Goal: Task Accomplishment & Management: Manage account settings

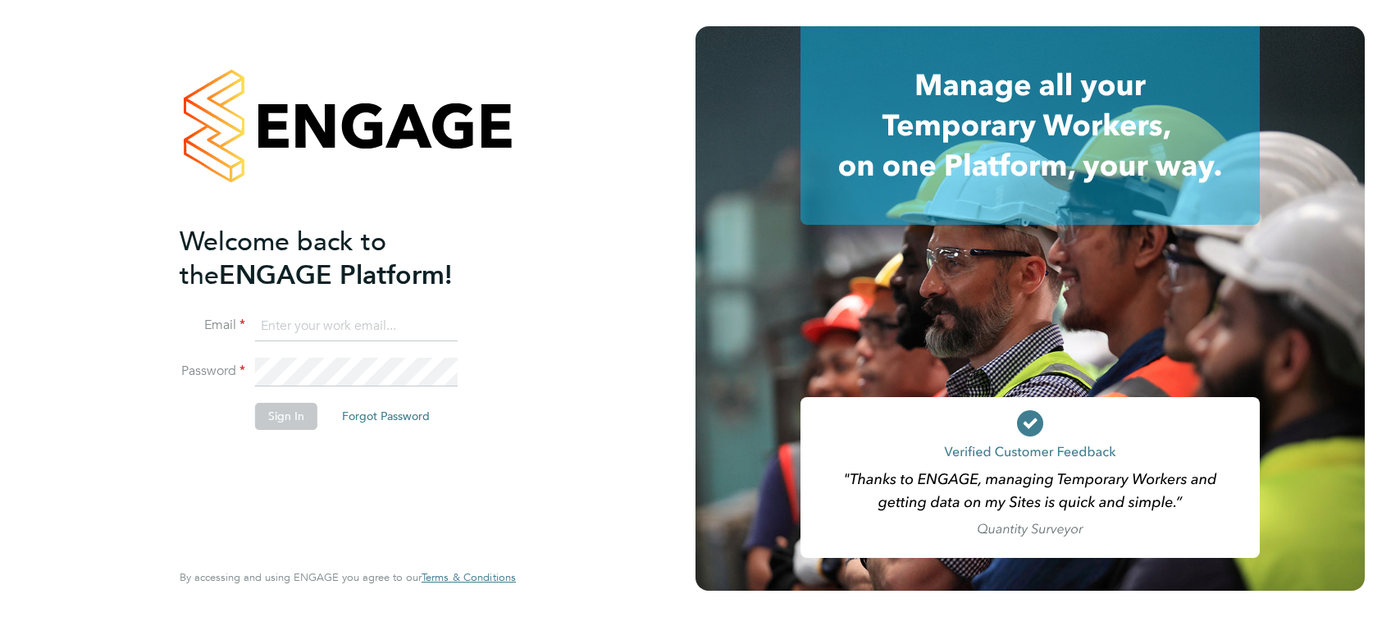
click at [343, 312] on input at bounding box center [356, 327] width 203 height 30
type input "[PERSON_NAME][EMAIL_ADDRESS][PERSON_NAME][PERSON_NAME][DOMAIN_NAME]"
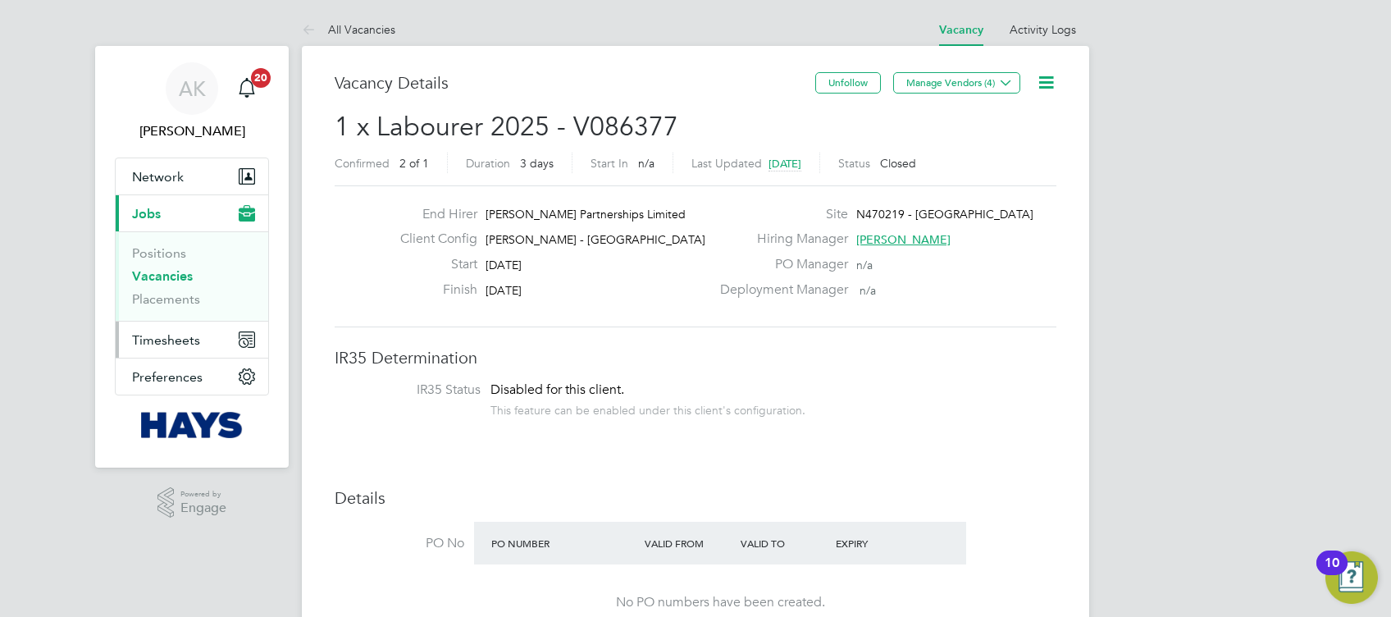
click at [184, 342] on span "Timesheets" at bounding box center [166, 340] width 68 height 16
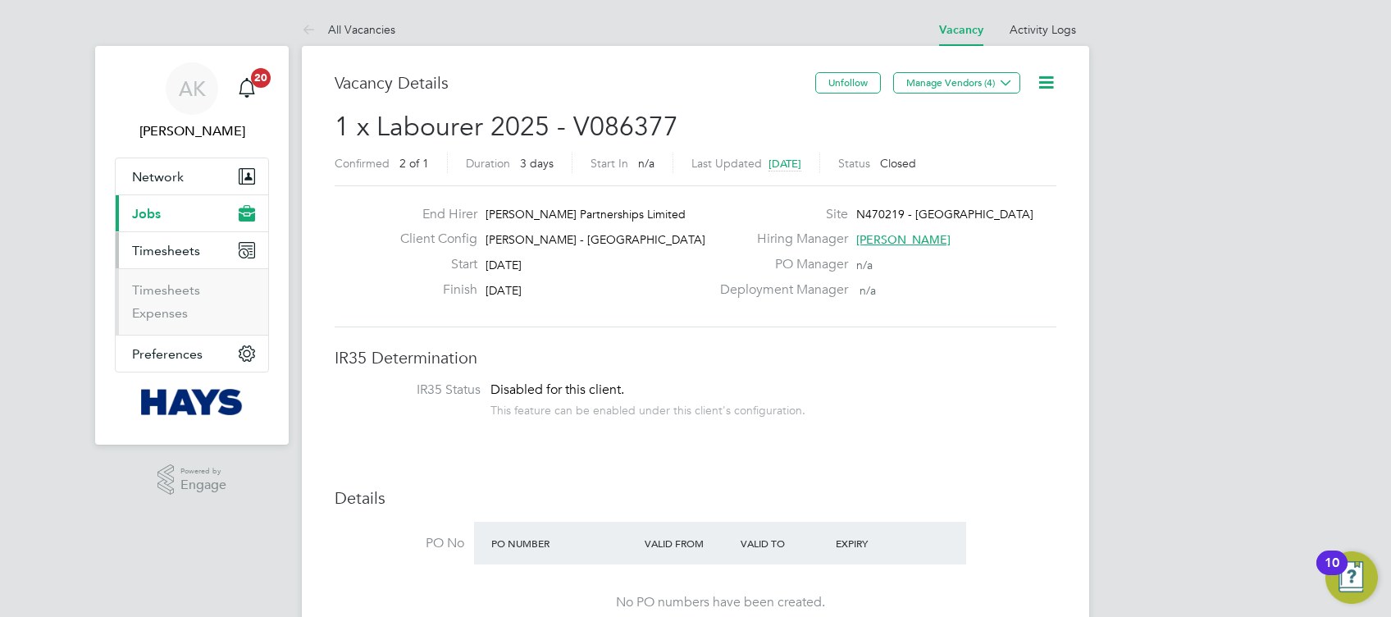
click at [180, 206] on button "Current page: Jobs" at bounding box center [192, 213] width 153 height 36
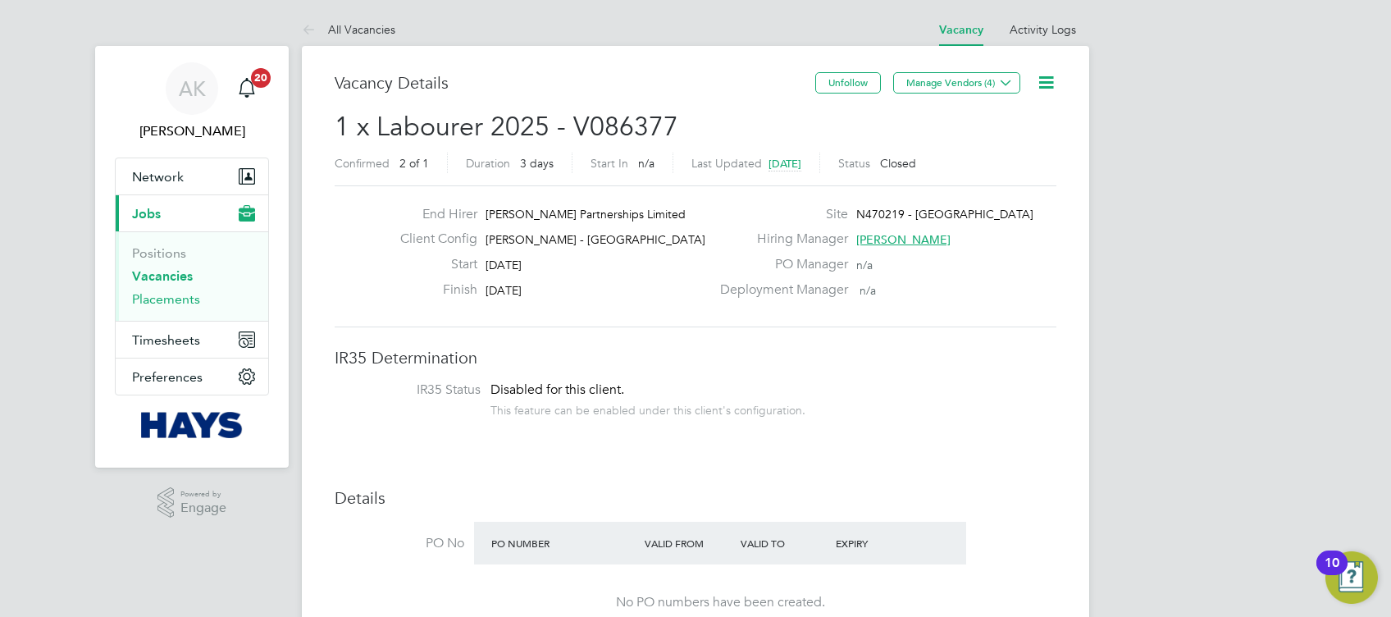
click at [176, 296] on link "Placements" at bounding box center [166, 299] width 68 height 16
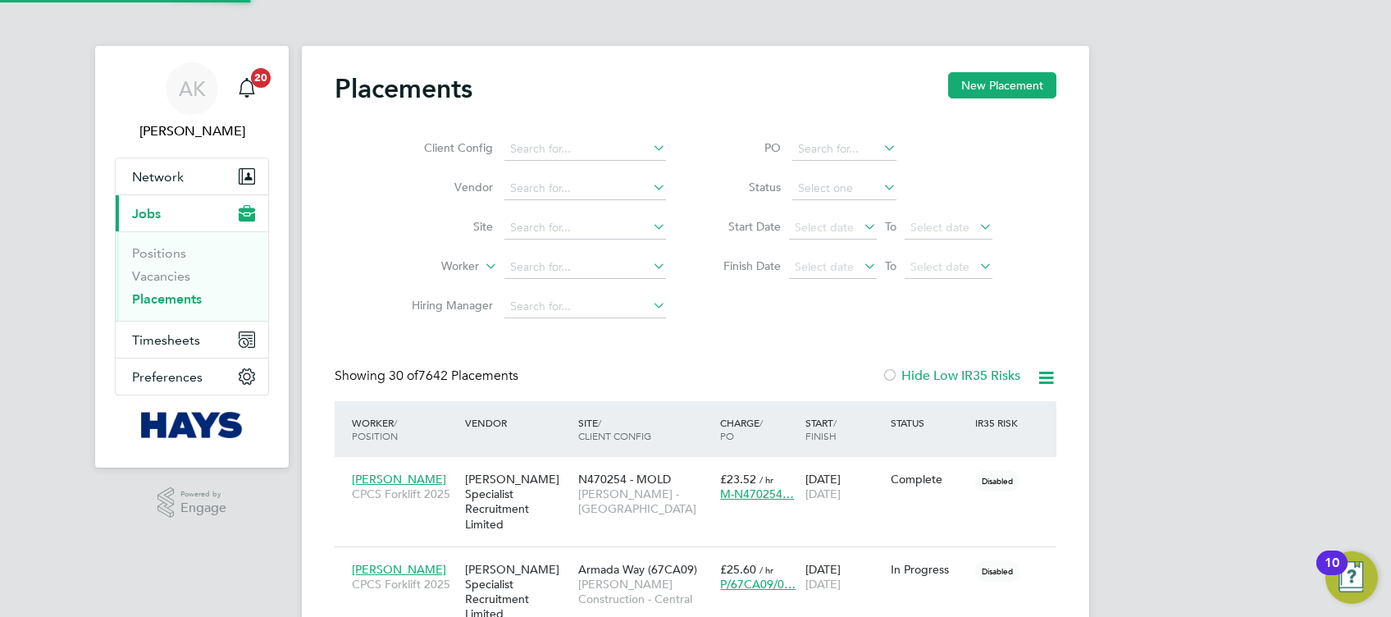
scroll to position [62, 142]
click at [560, 269] on input at bounding box center [585, 267] width 162 height 23
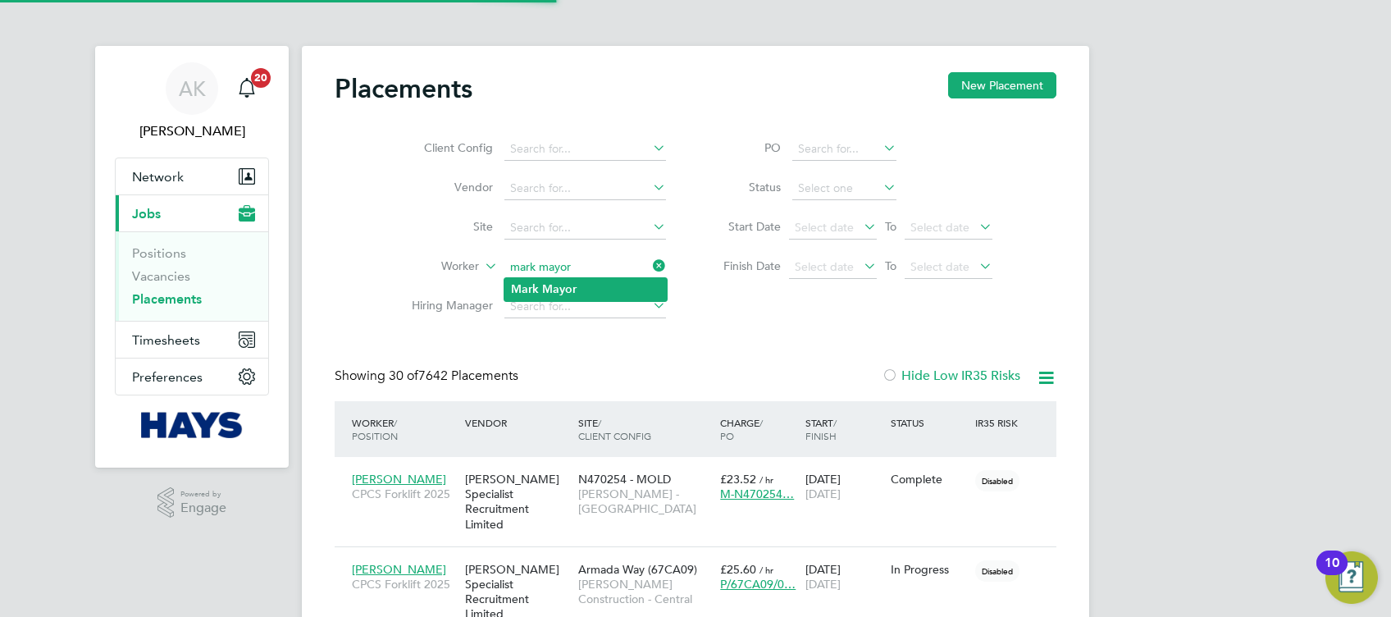
click at [582, 282] on li "Mark Mayor" at bounding box center [585, 289] width 162 height 22
type input "Mark Mayor"
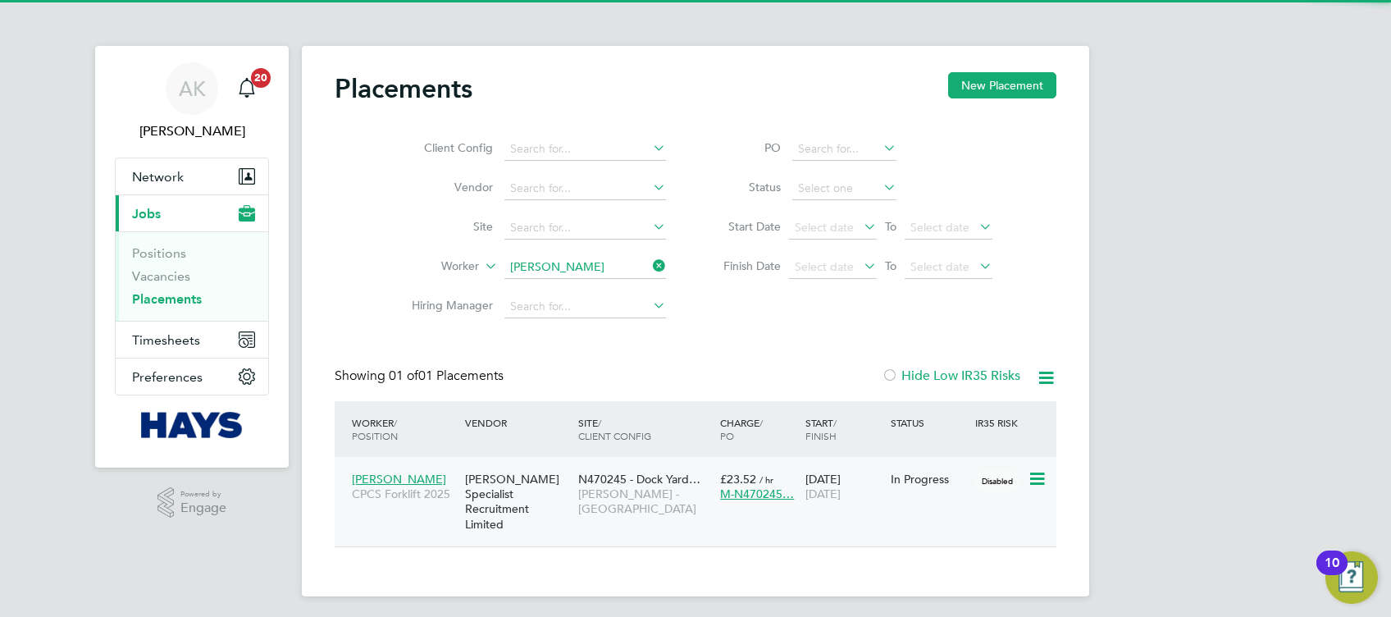
click at [611, 486] on div "N470245 - Dock Yard… Lovell - North West" at bounding box center [645, 494] width 142 height 62
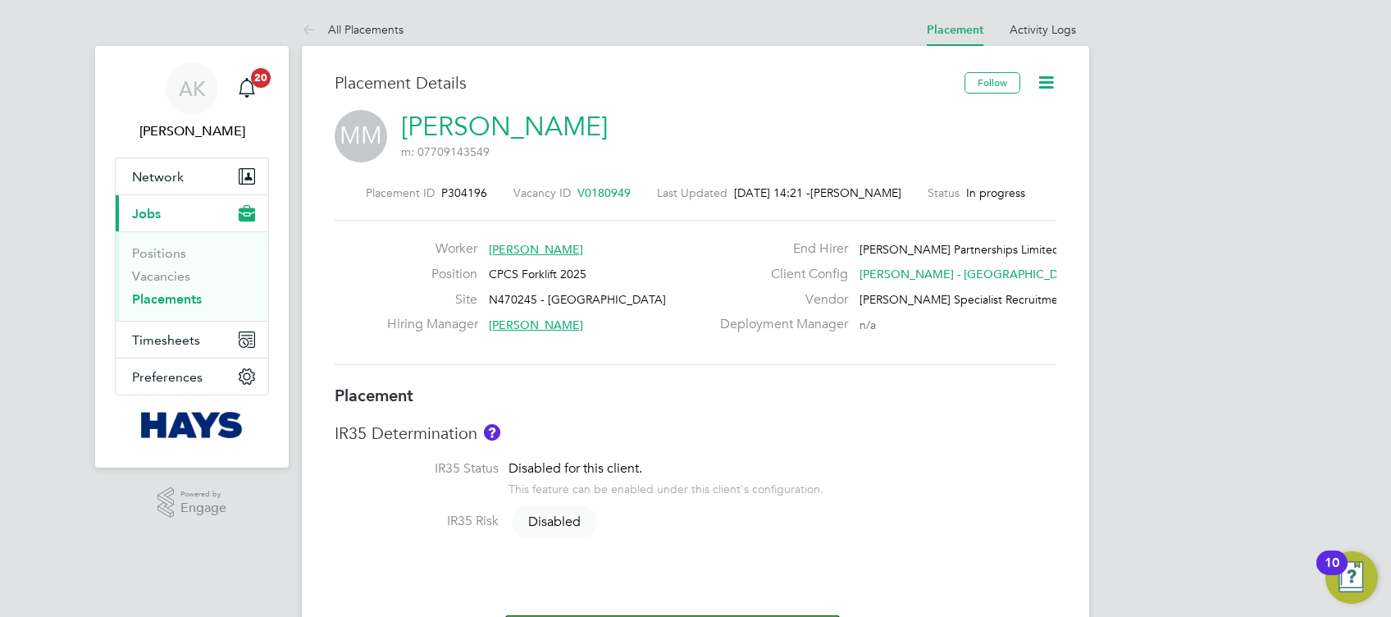
click at [1043, 82] on icon at bounding box center [1046, 82] width 21 height 21
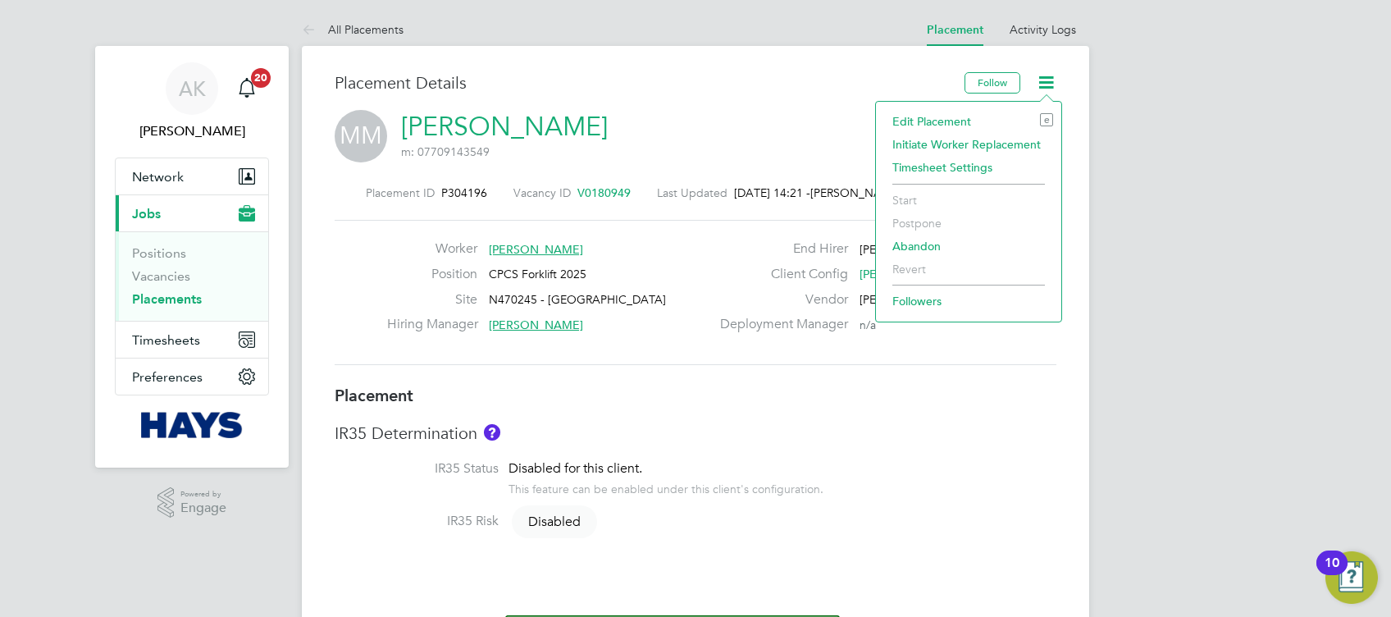
click at [947, 106] on div "Edit Placement e Initiate Worker Replacement Timesheet Settings Start Postpone …" at bounding box center [968, 211] width 187 height 221
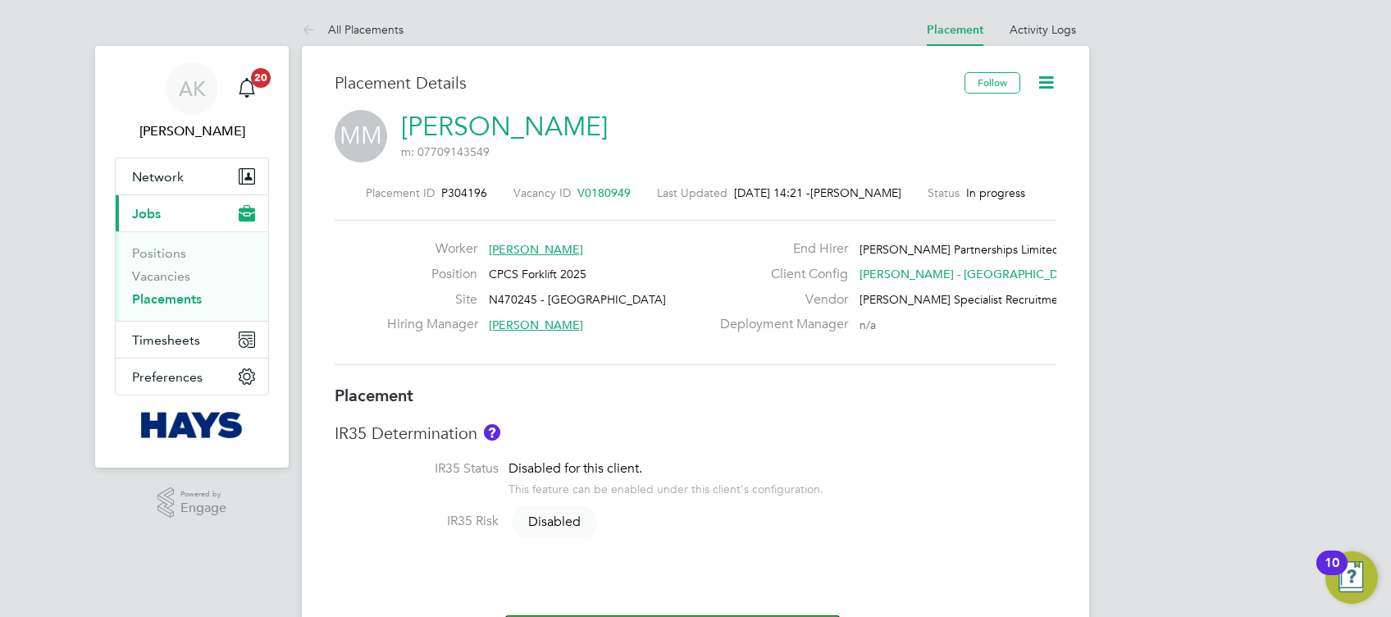
click at [1039, 84] on icon at bounding box center [1046, 82] width 21 height 21
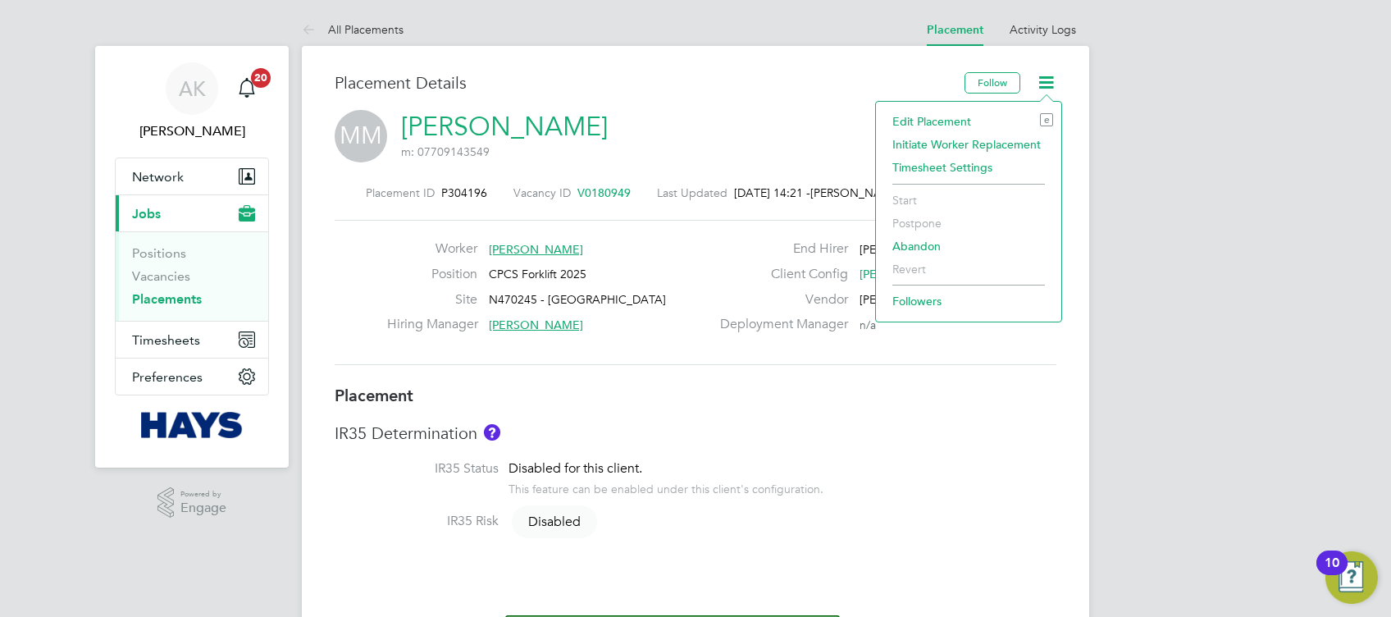
click at [961, 121] on li "Edit Placement e" at bounding box center [968, 121] width 169 height 23
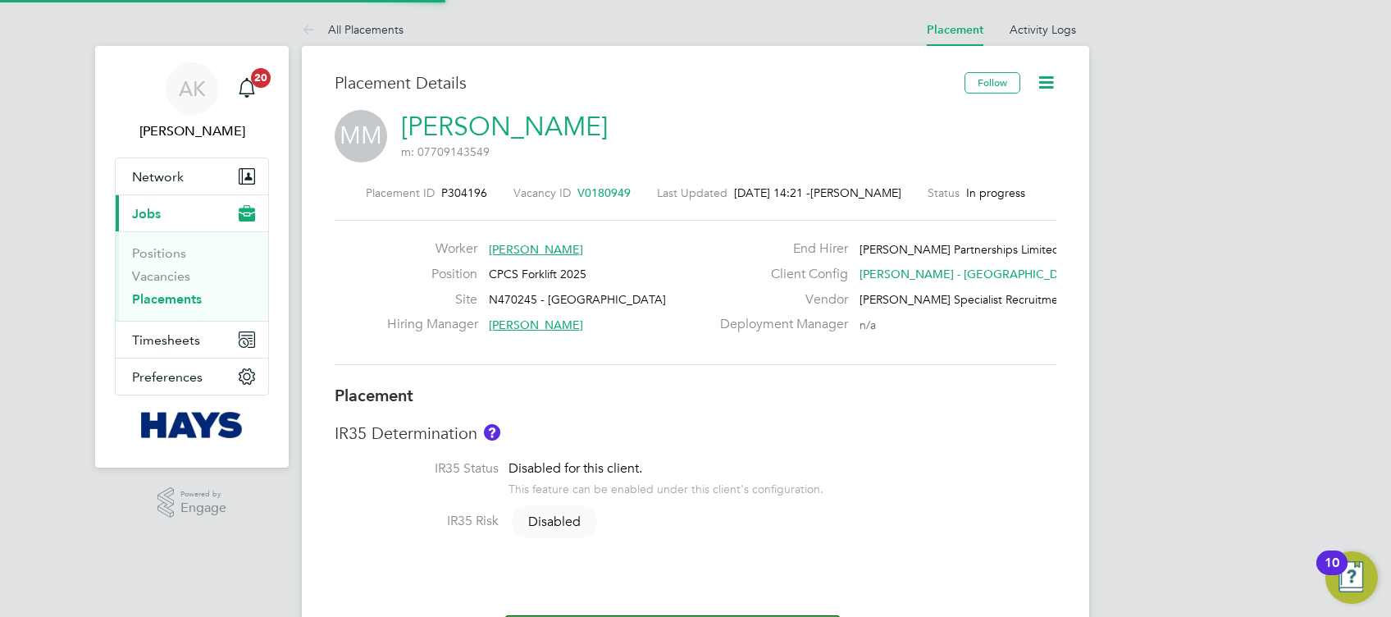
type input "Mark Mellor"
type input "22 Sep 2025"
type input "17 Oct 2025"
type input "08:00"
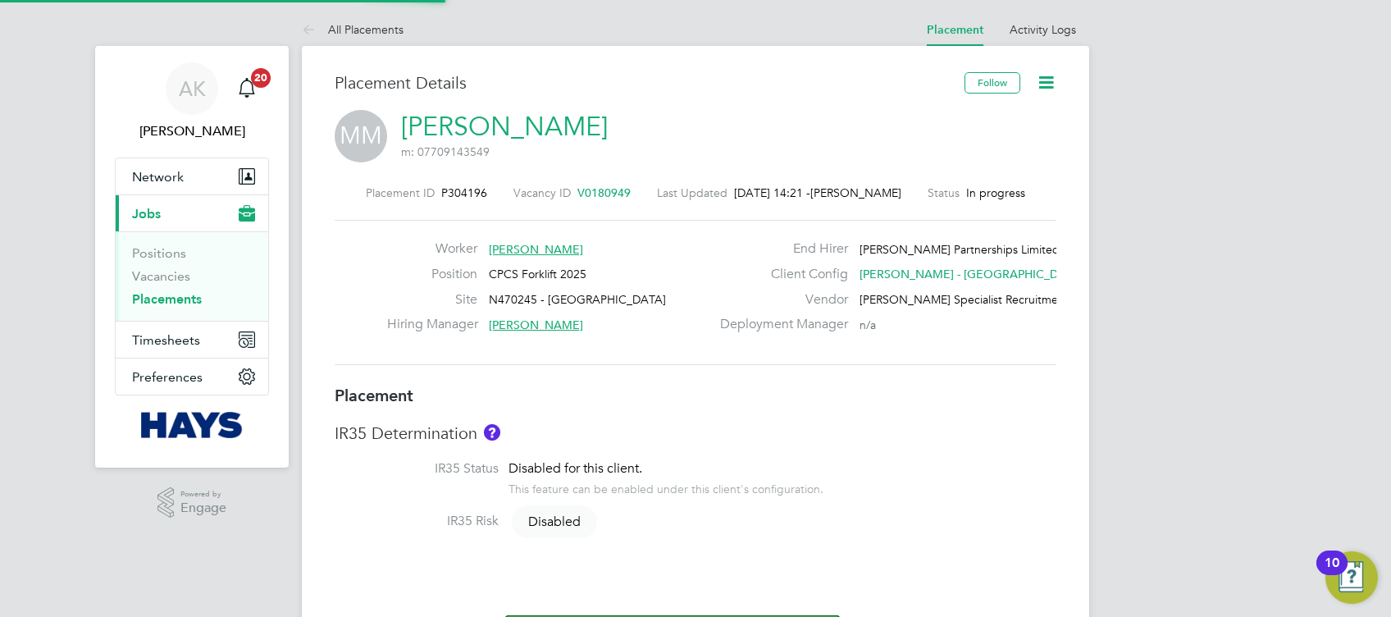
type input "18:00"
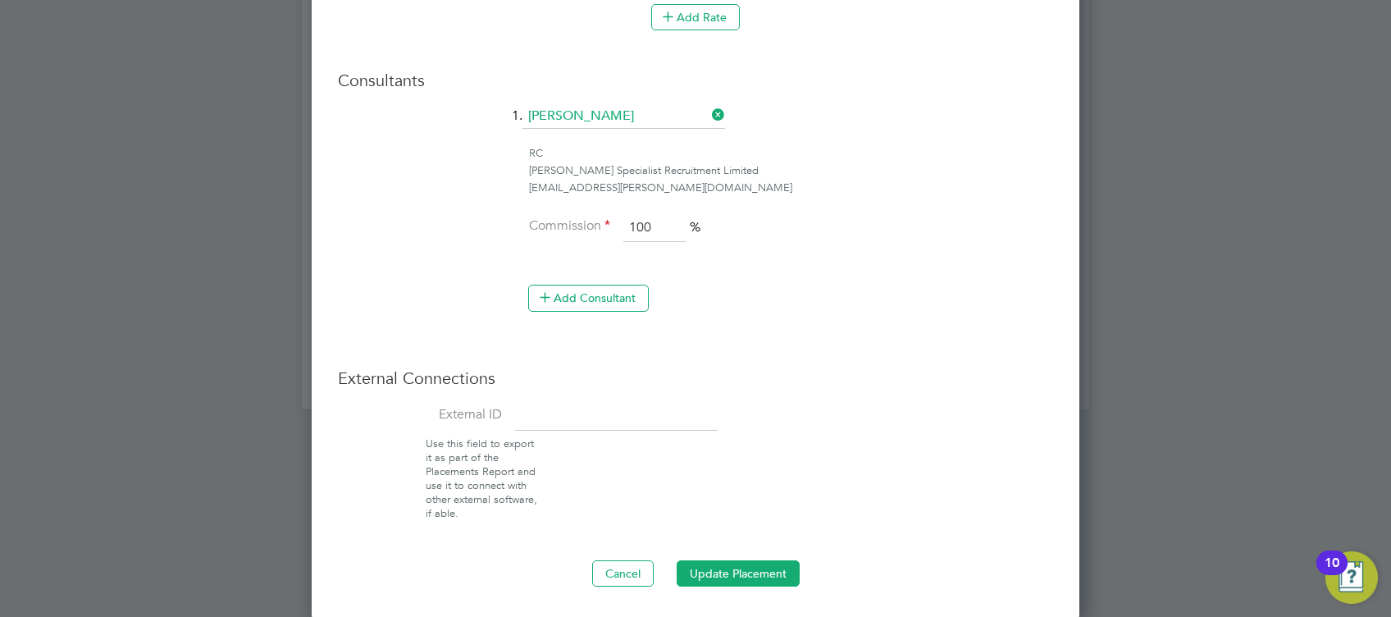
click at [577, 413] on input at bounding box center [616, 417] width 203 height 30
paste input "30653696"
type input "30653696"
click at [730, 564] on button "Update Placement" at bounding box center [738, 573] width 123 height 26
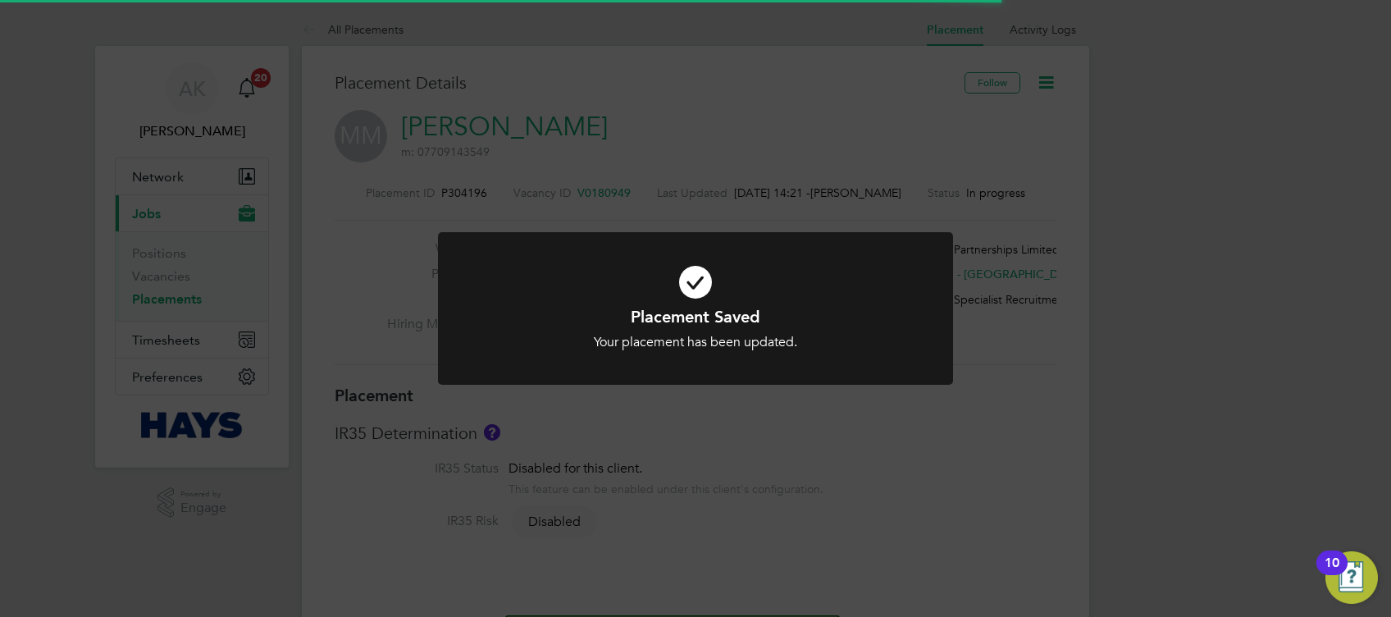
click at [1129, 489] on div "Placement Saved Your placement has been updated. Cancel Okay" at bounding box center [695, 308] width 1391 height 617
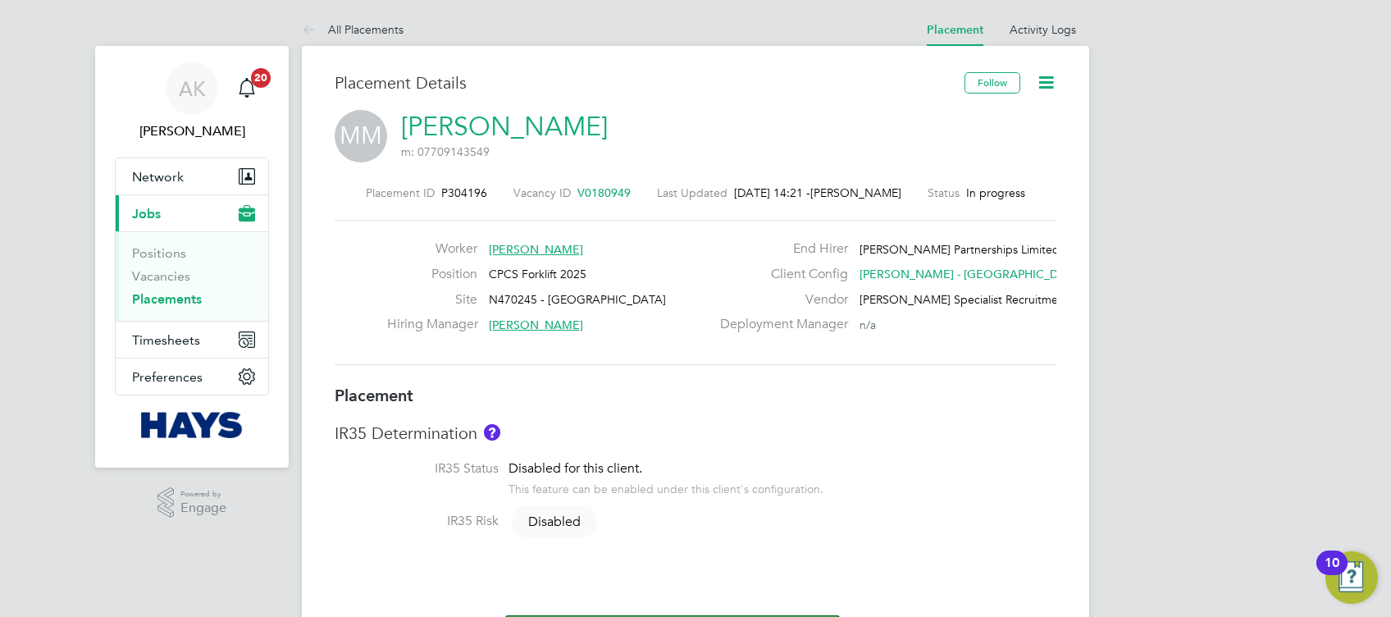
drag, startPoint x: 313, startPoint y: 30, endPoint x: 331, endPoint y: 36, distance: 19.2
click at [313, 30] on icon at bounding box center [312, 31] width 21 height 21
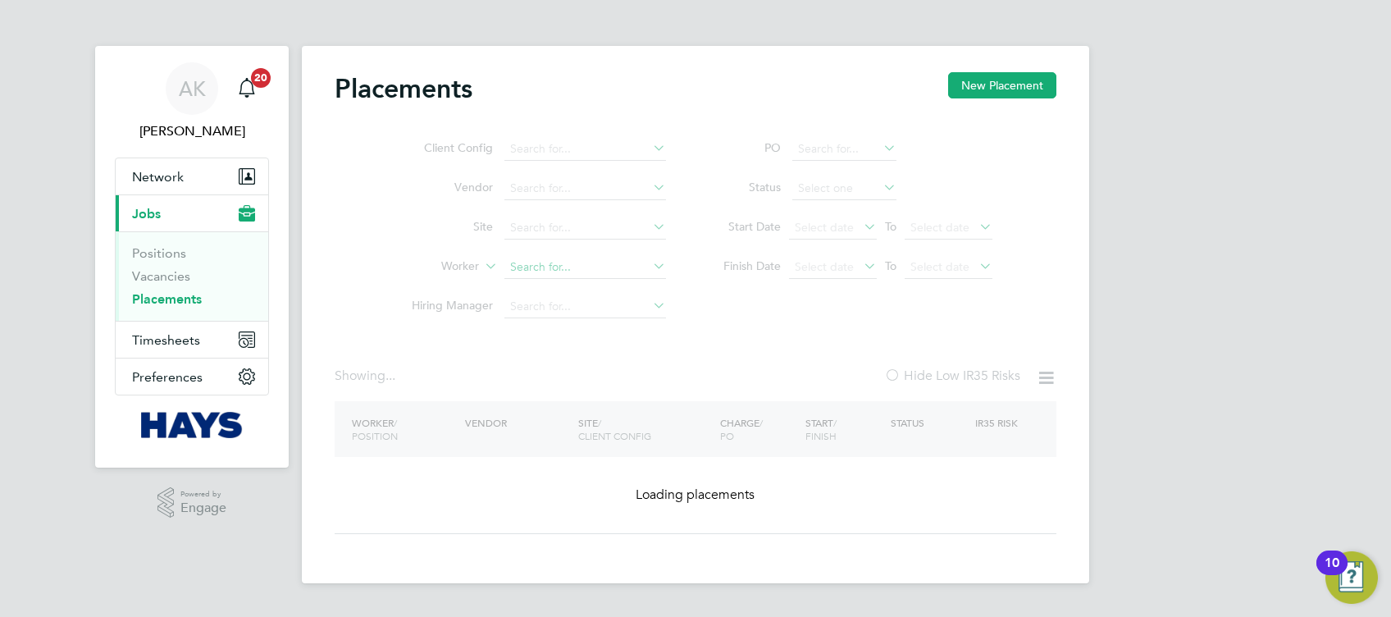
click at [572, 263] on ul "Client Config Vendor Site Worker Hiring Manager" at bounding box center [532, 228] width 308 height 197
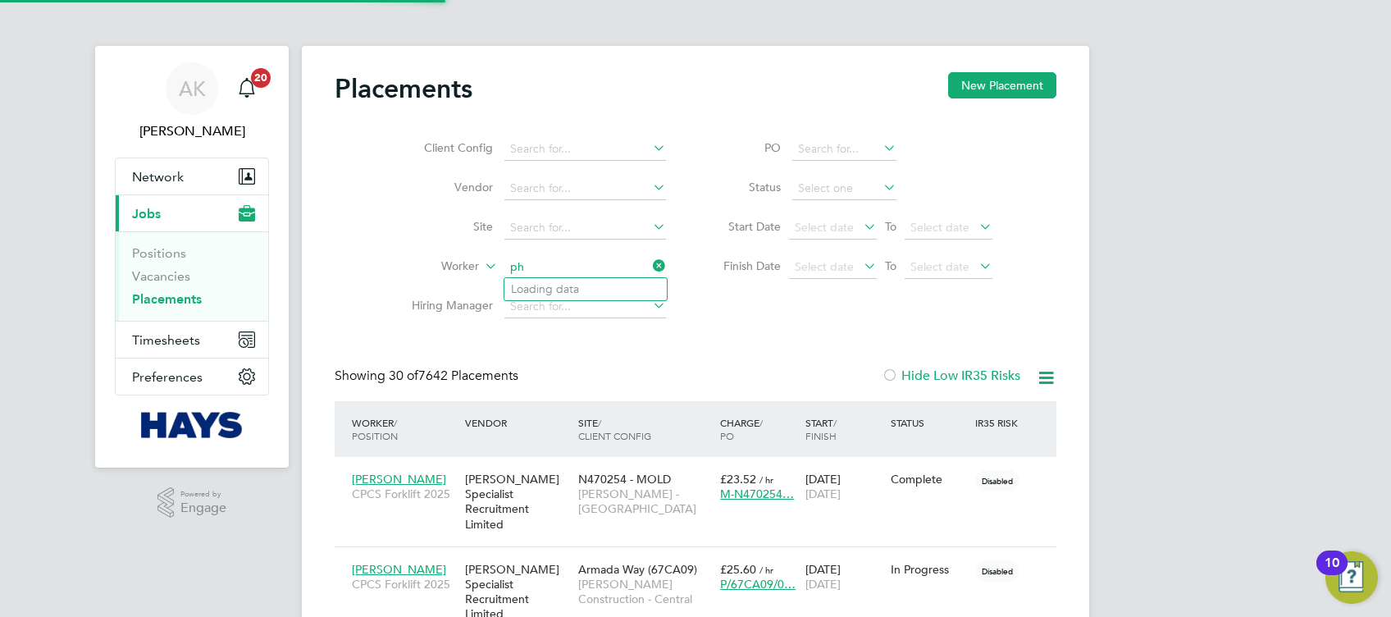
scroll to position [62, 142]
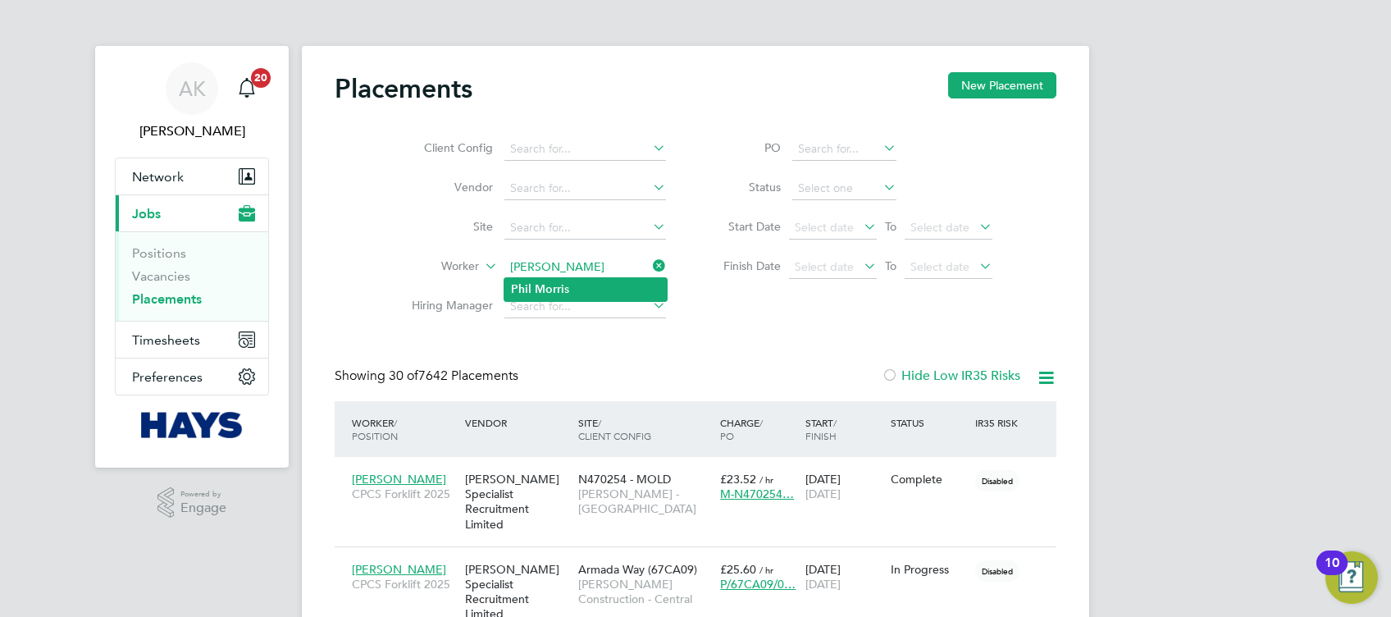
click at [618, 287] on li "Phil Morri s" at bounding box center [585, 289] width 162 height 22
type input "Phil Morris"
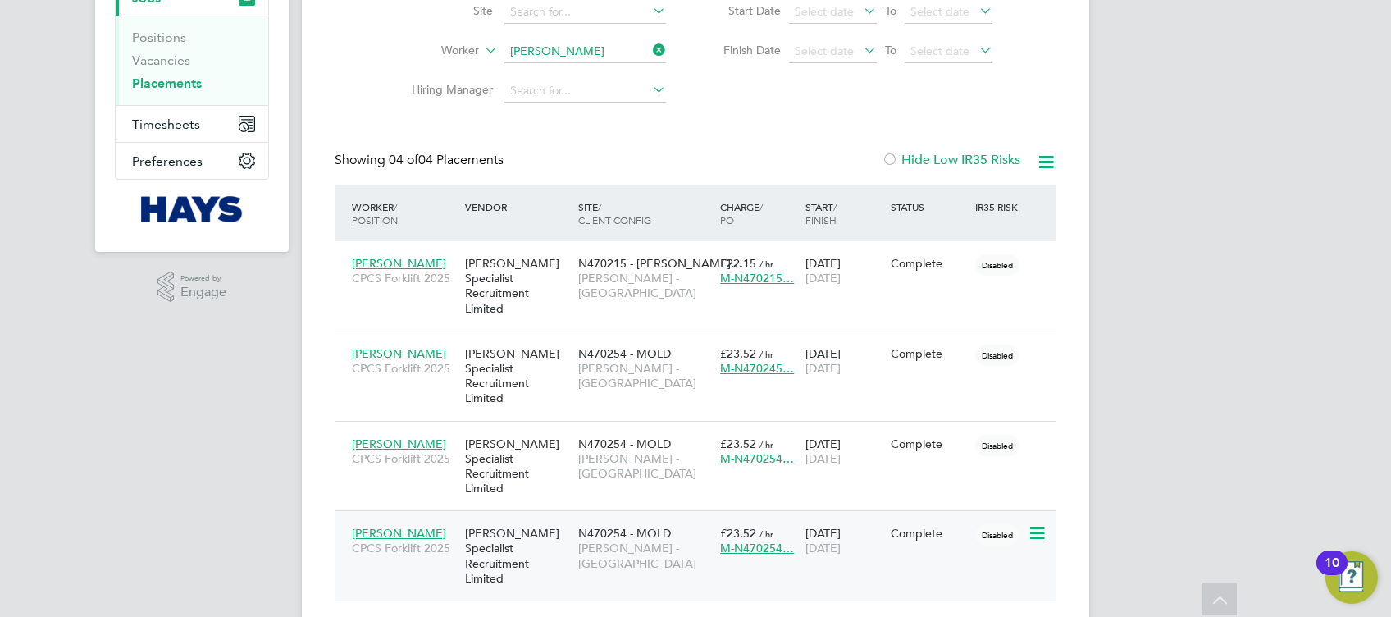
click at [938, 526] on div "Complete" at bounding box center [929, 533] width 77 height 15
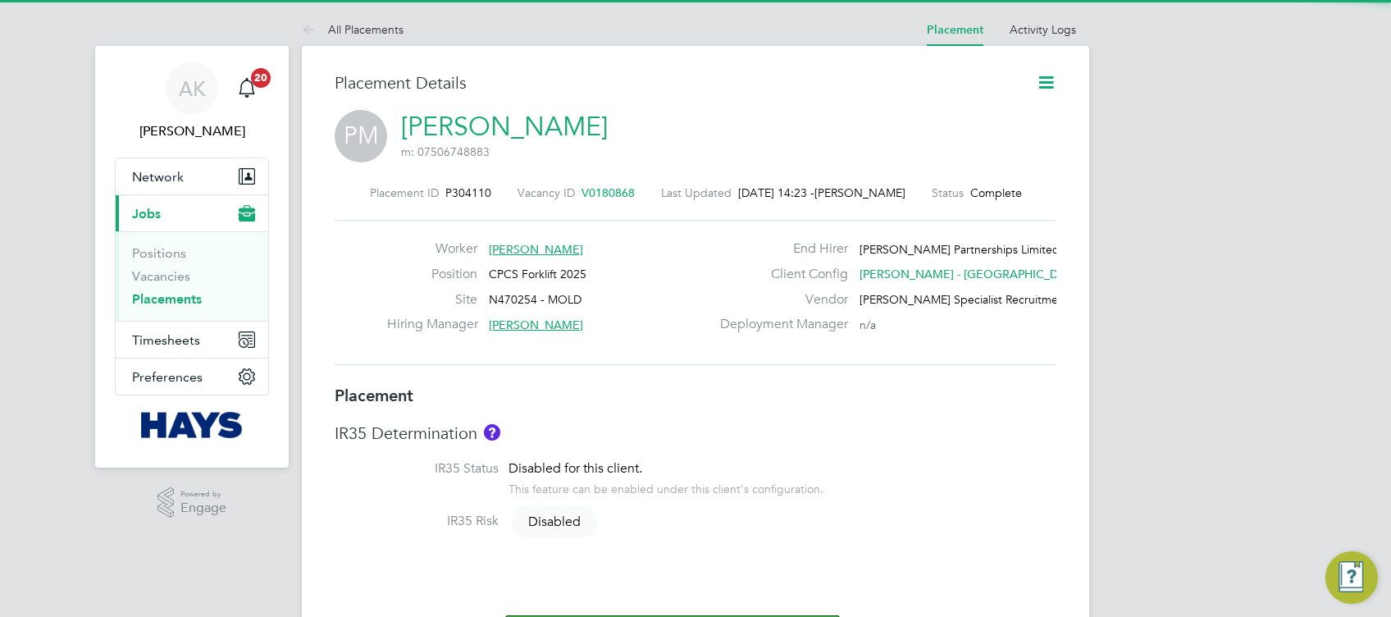
click at [1043, 84] on icon at bounding box center [1046, 82] width 21 height 21
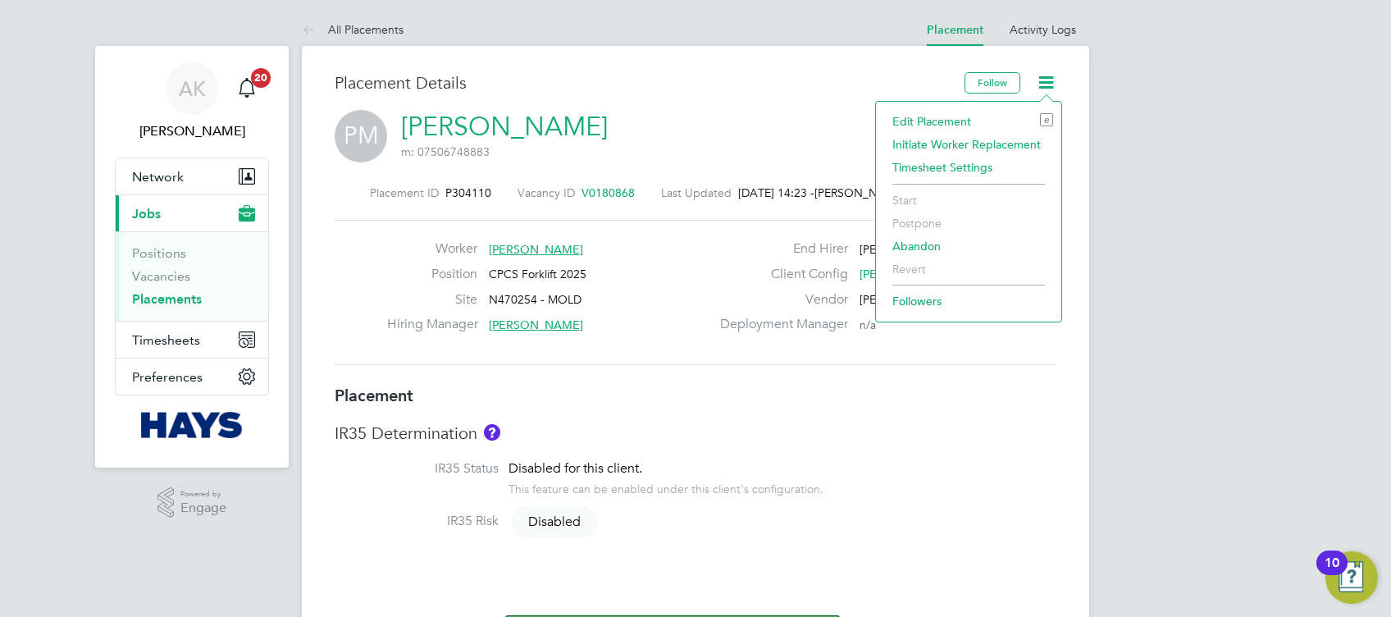
click at [947, 117] on li "Edit Placement e" at bounding box center [968, 121] width 169 height 23
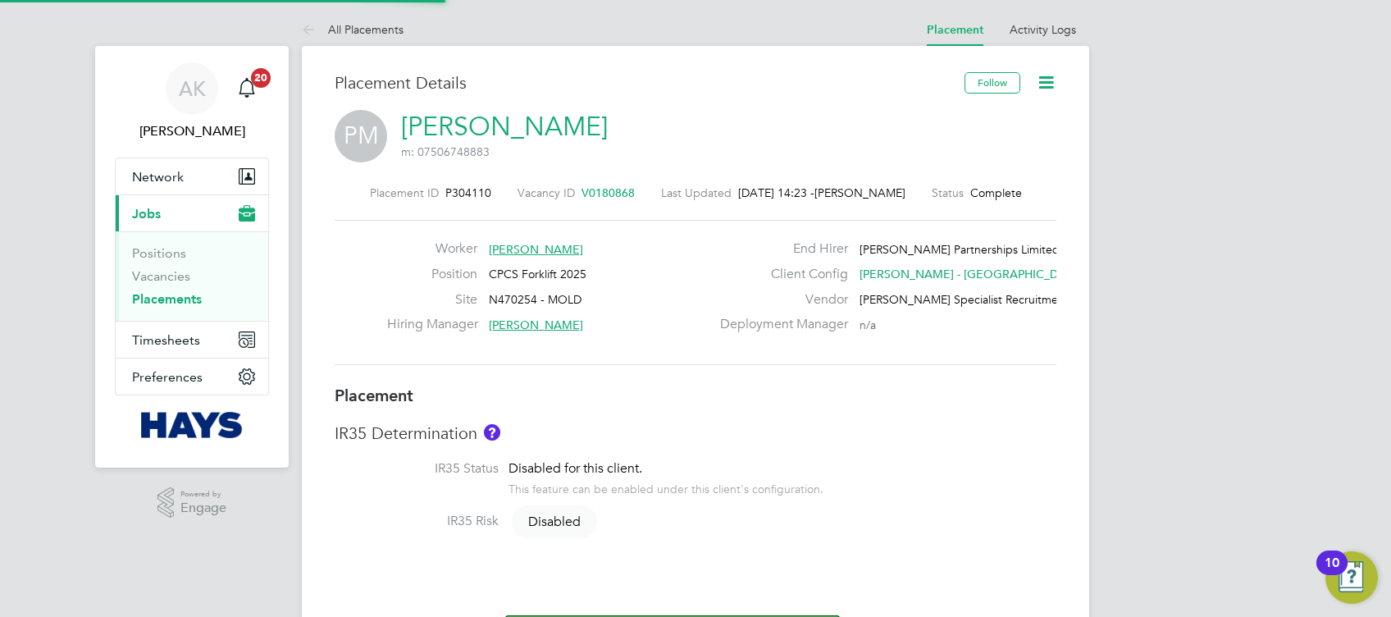
type input "Mark Bidmead"
type input "Alex Good-Marsh"
type input "19 Sep 2025"
type input "08:00"
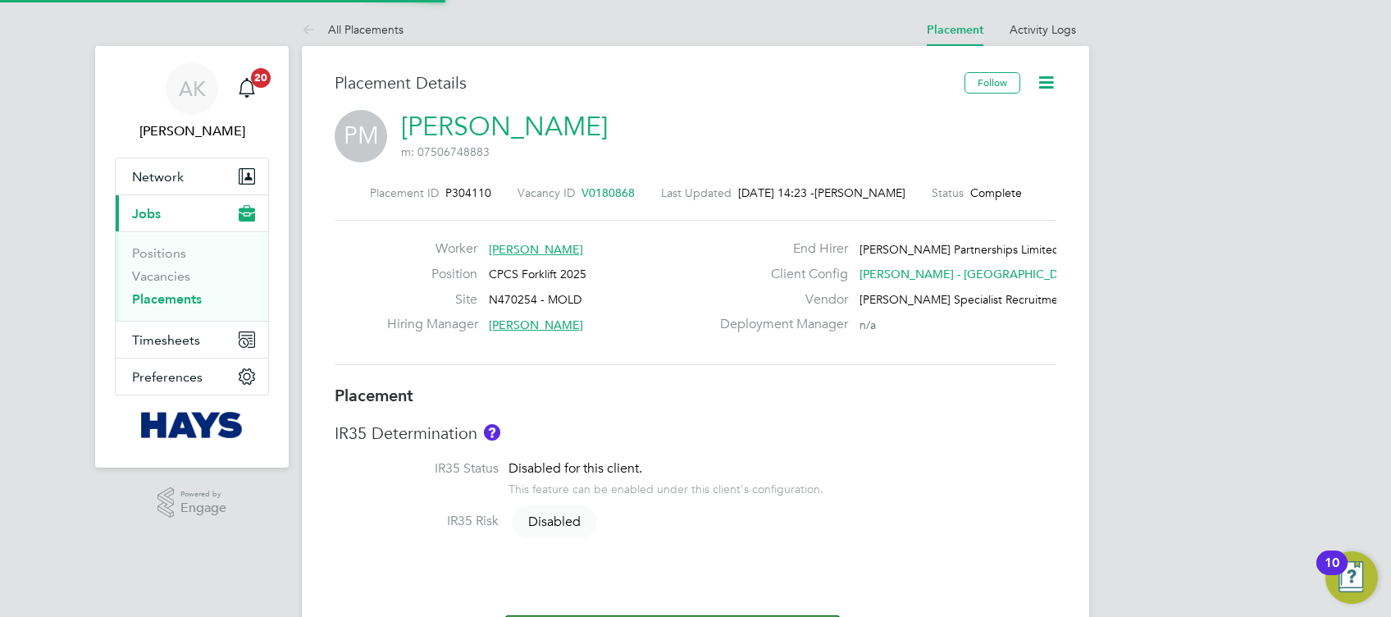
type input "18:00"
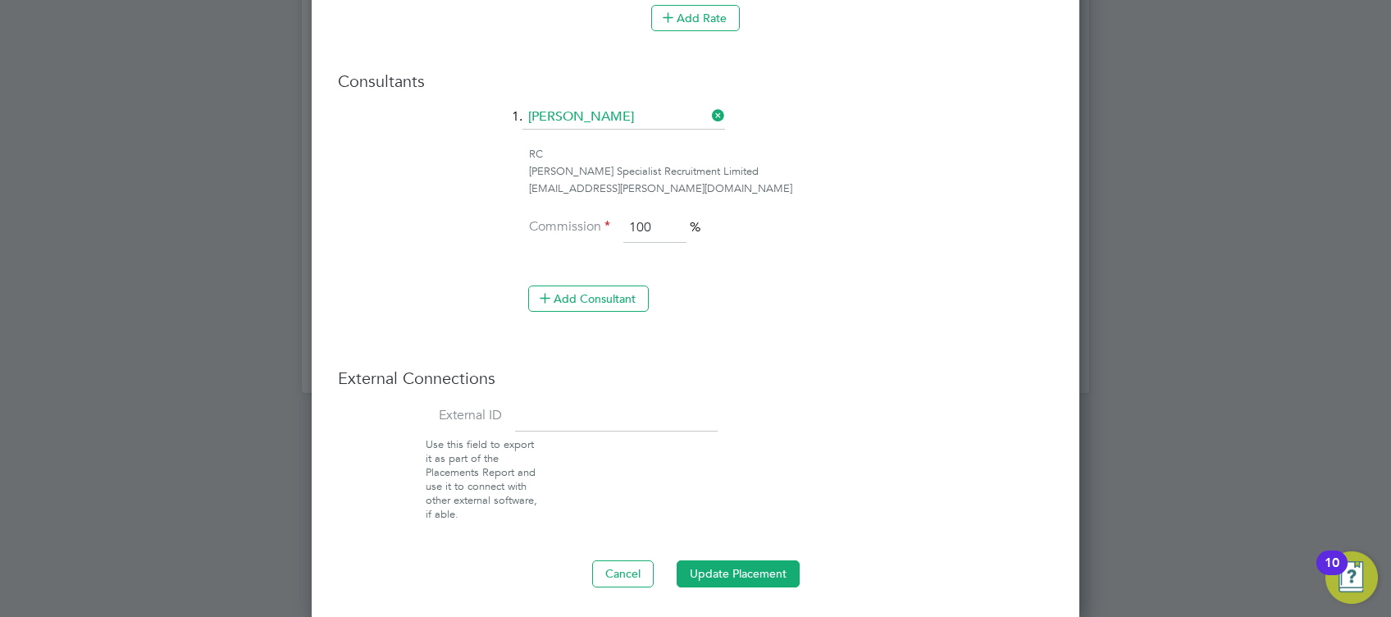
click at [579, 410] on input at bounding box center [616, 417] width 203 height 30
paste input "30651500"
type input "30651500"
click at [712, 574] on button "Update Placement" at bounding box center [738, 573] width 123 height 26
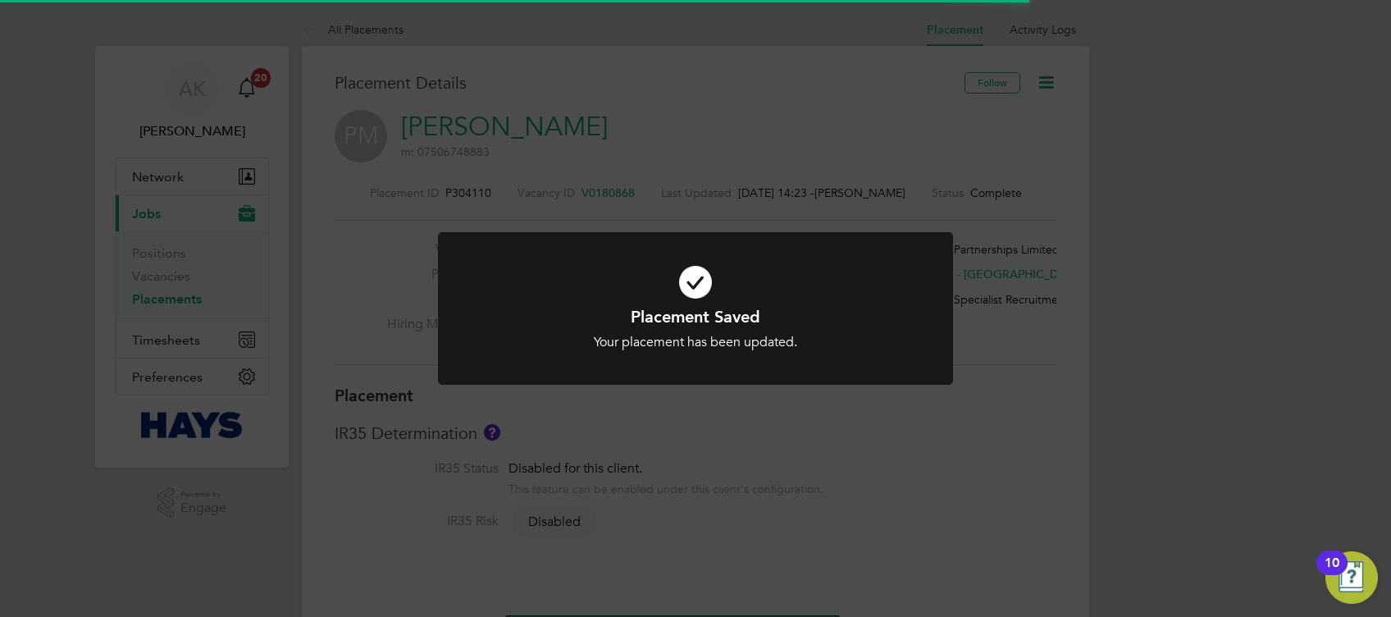
click at [1139, 274] on div "Placement Saved Your placement has been updated. Cancel Okay" at bounding box center [695, 308] width 1391 height 617
